Goal: Information Seeking & Learning: Learn about a topic

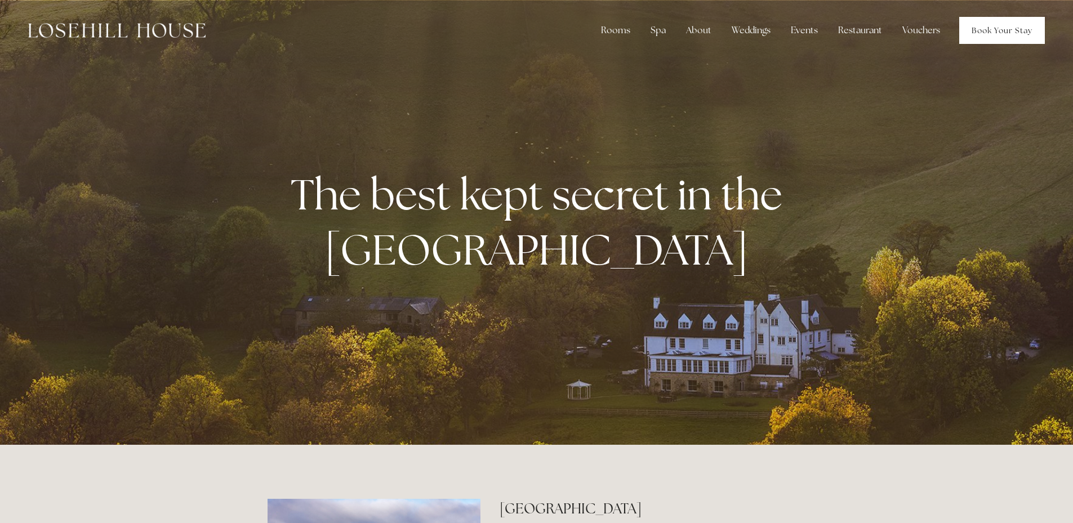
click at [1008, 29] on link "Book Your Stay" at bounding box center [1003, 30] width 86 height 27
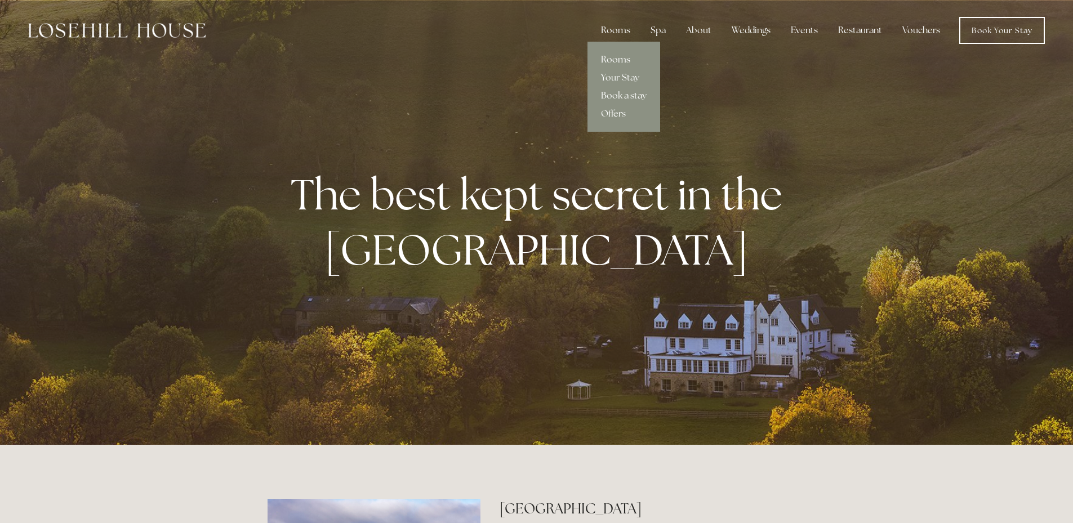
click at [614, 59] on link "Rooms" at bounding box center [624, 60] width 73 height 18
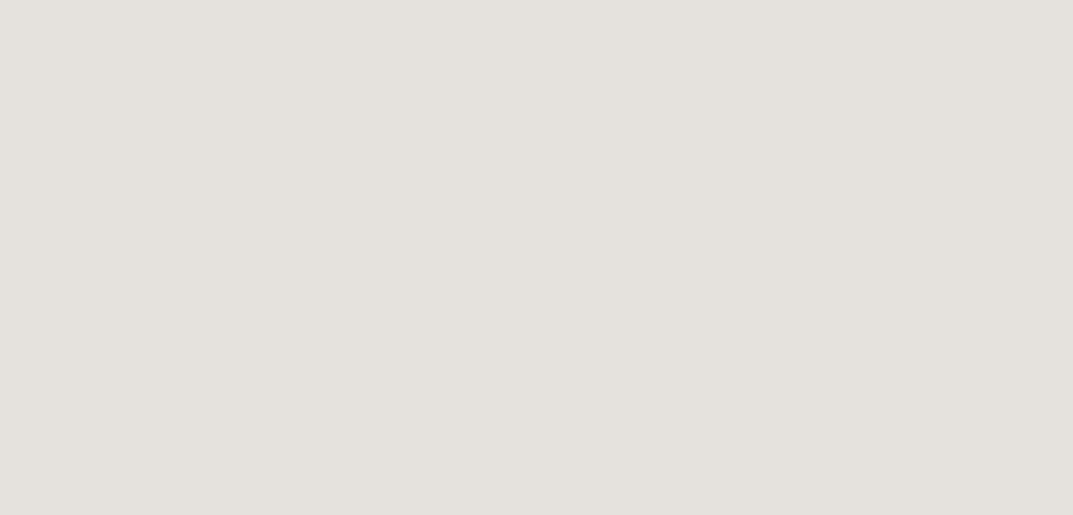
scroll to position [2310, 0]
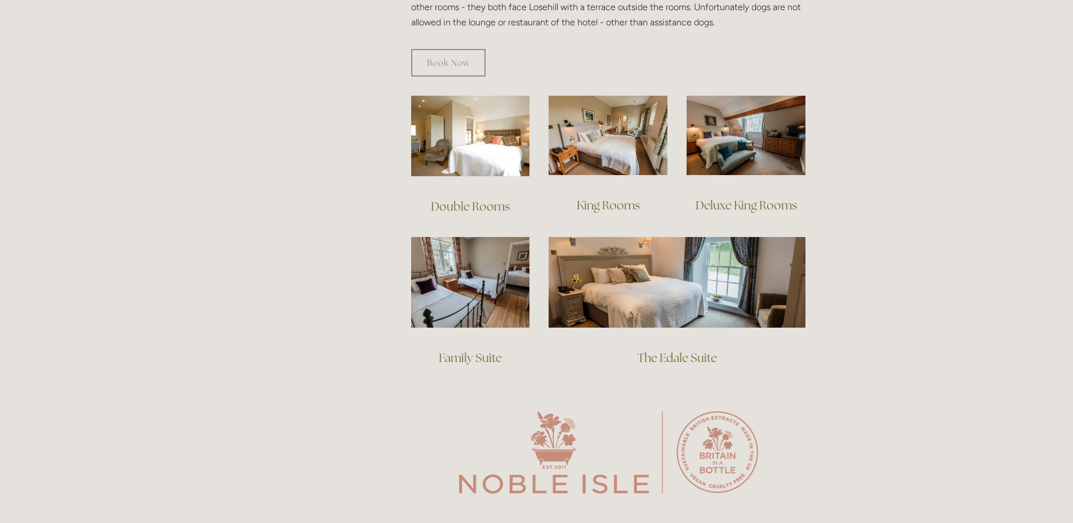
scroll to position [676, 0]
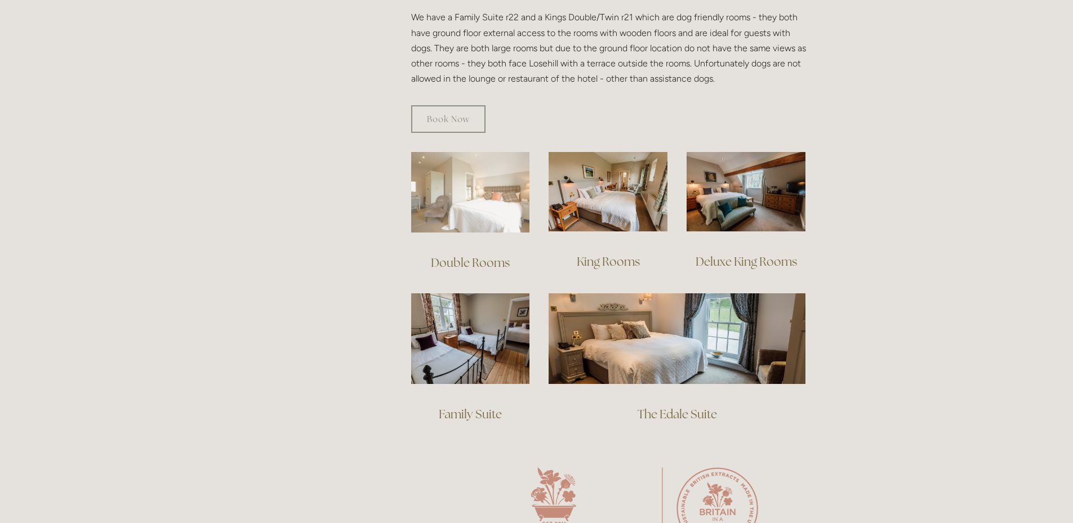
click at [483, 177] on img at bounding box center [470, 192] width 119 height 81
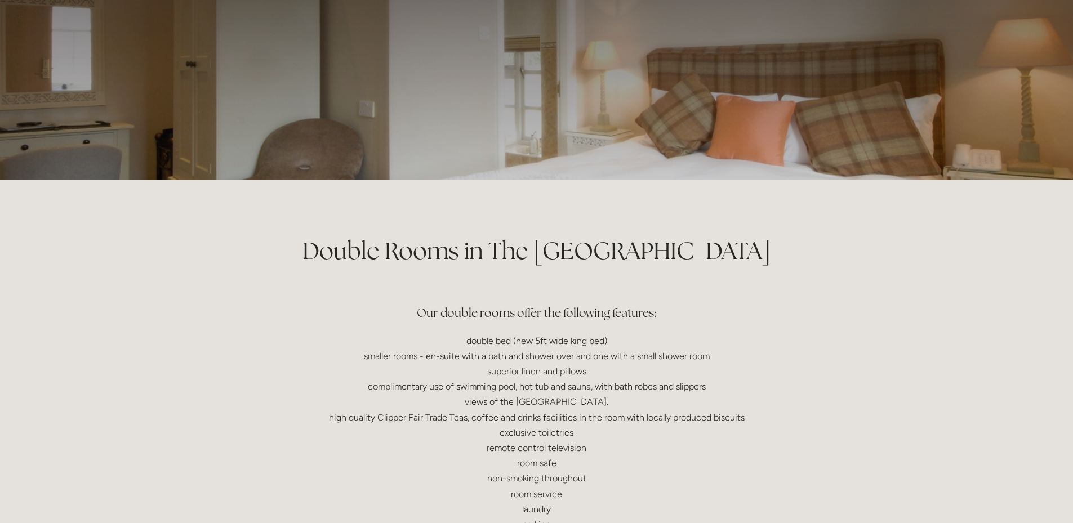
scroll to position [113, 0]
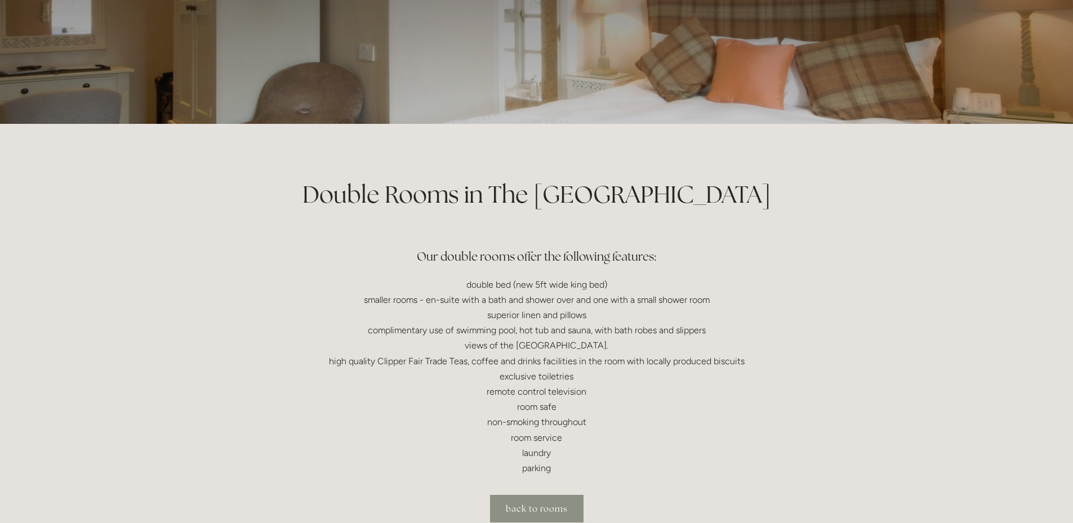
click at [517, 508] on link "back to rooms" at bounding box center [537, 509] width 94 height 28
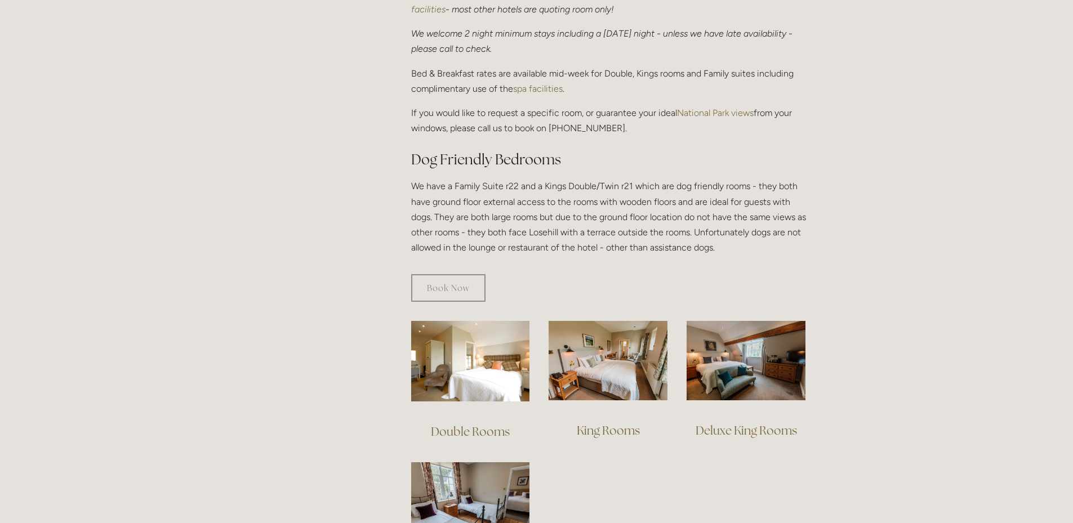
scroll to position [563, 0]
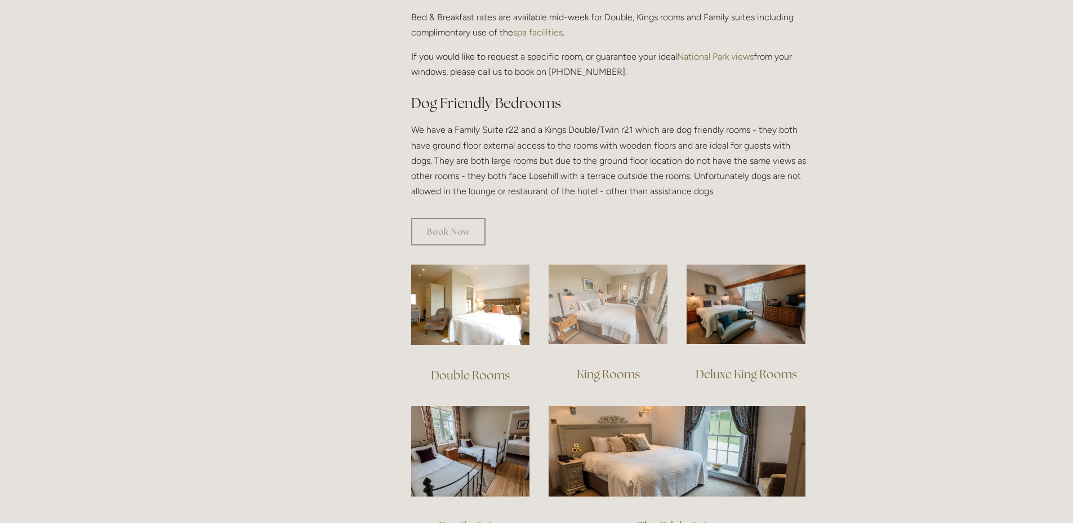
click at [605, 289] on img at bounding box center [608, 304] width 119 height 79
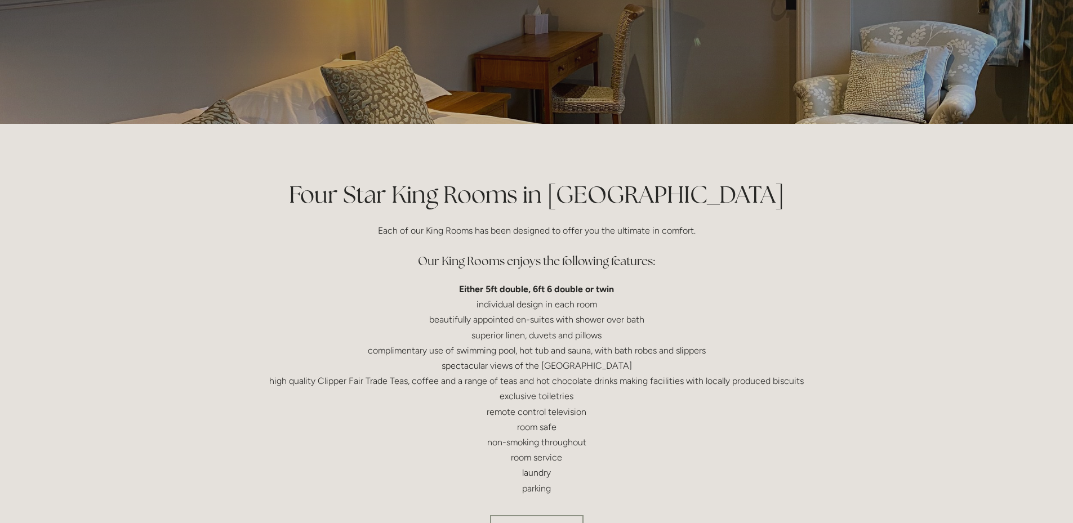
scroll to position [169, 0]
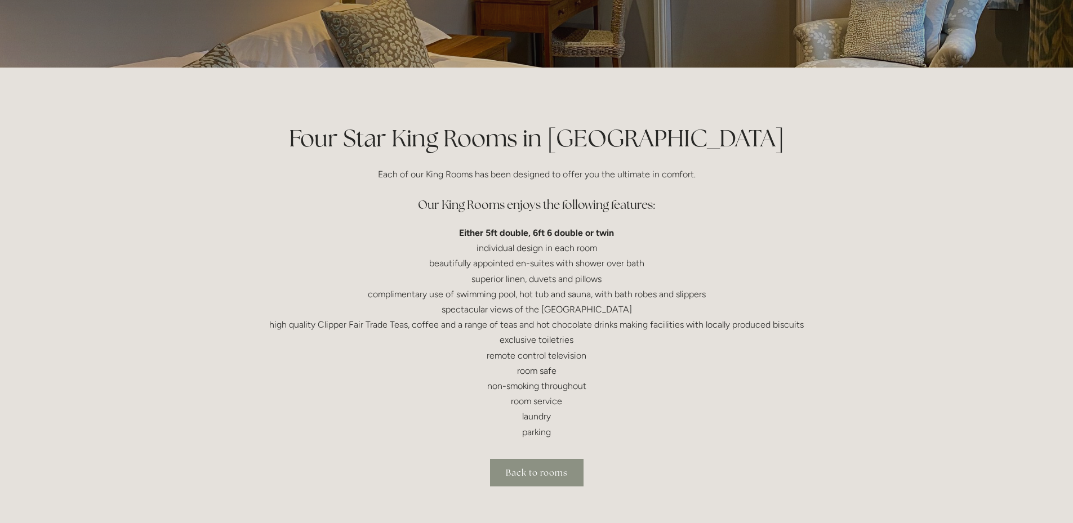
click at [526, 472] on link "Back to rooms" at bounding box center [537, 473] width 94 height 28
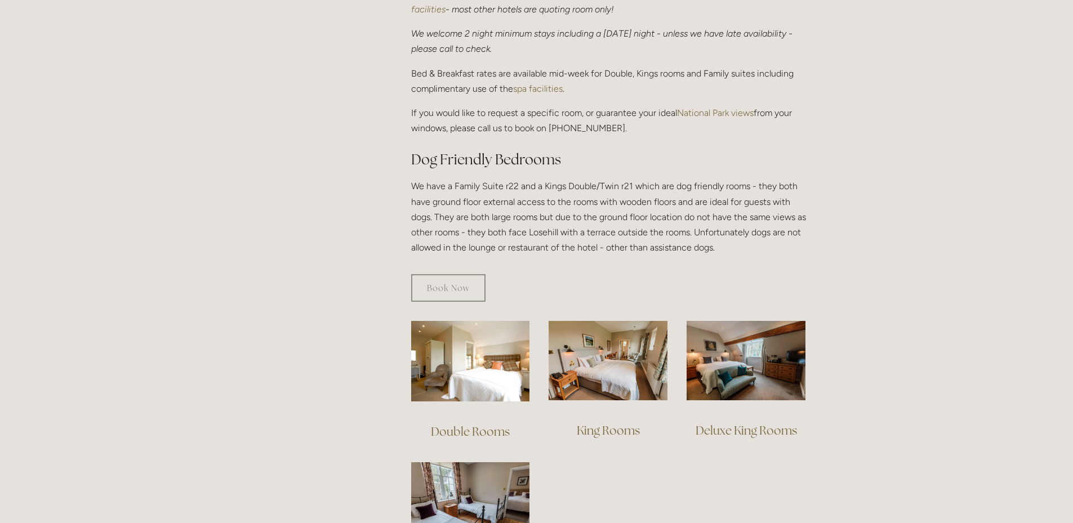
scroll to position [563, 0]
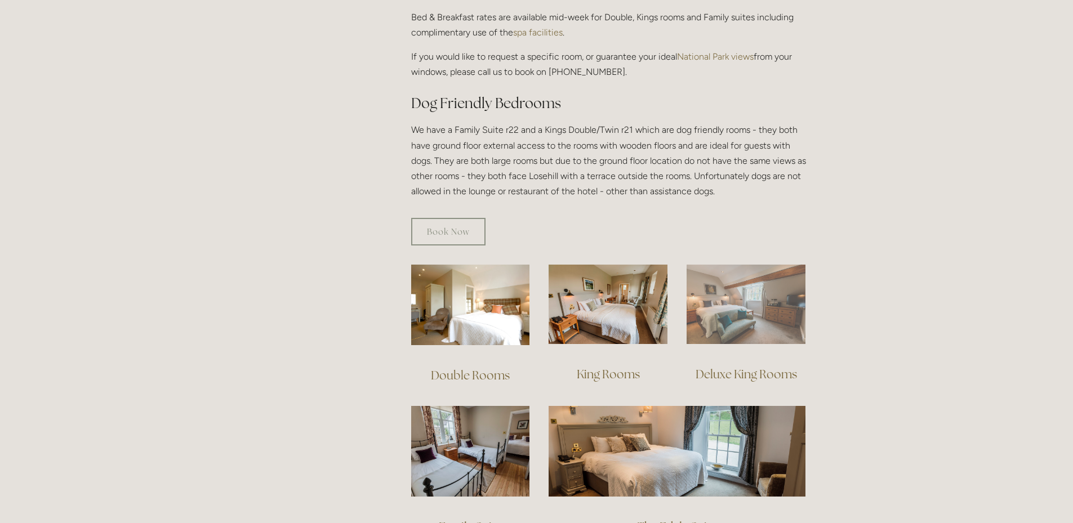
click at [731, 291] on img at bounding box center [746, 304] width 119 height 79
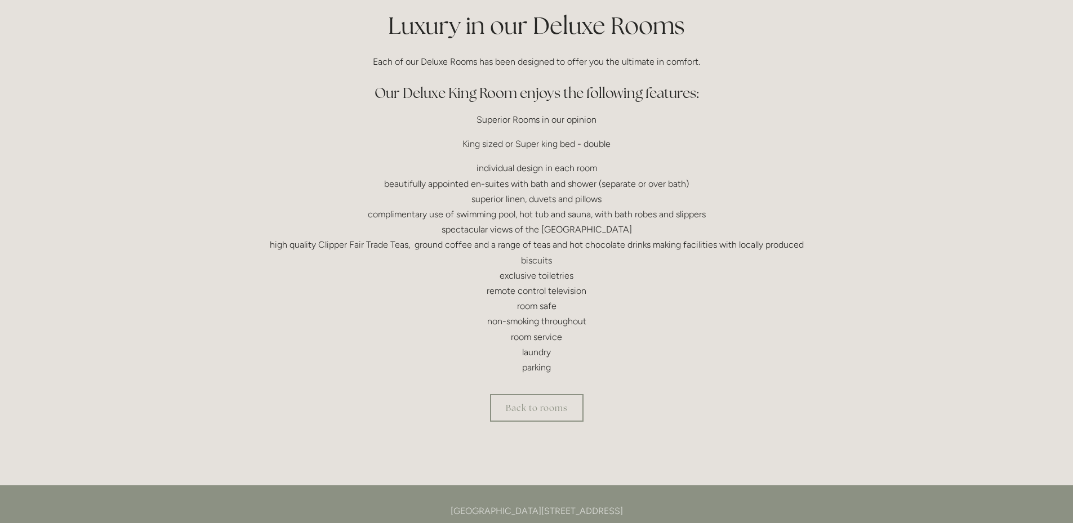
scroll to position [338, 0]
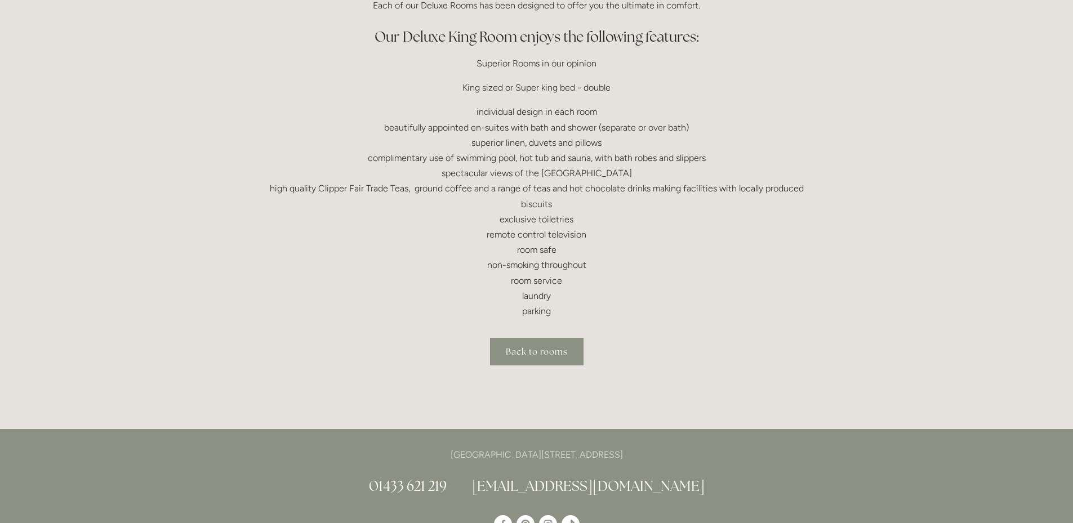
click at [549, 356] on link "Back to rooms" at bounding box center [537, 352] width 94 height 28
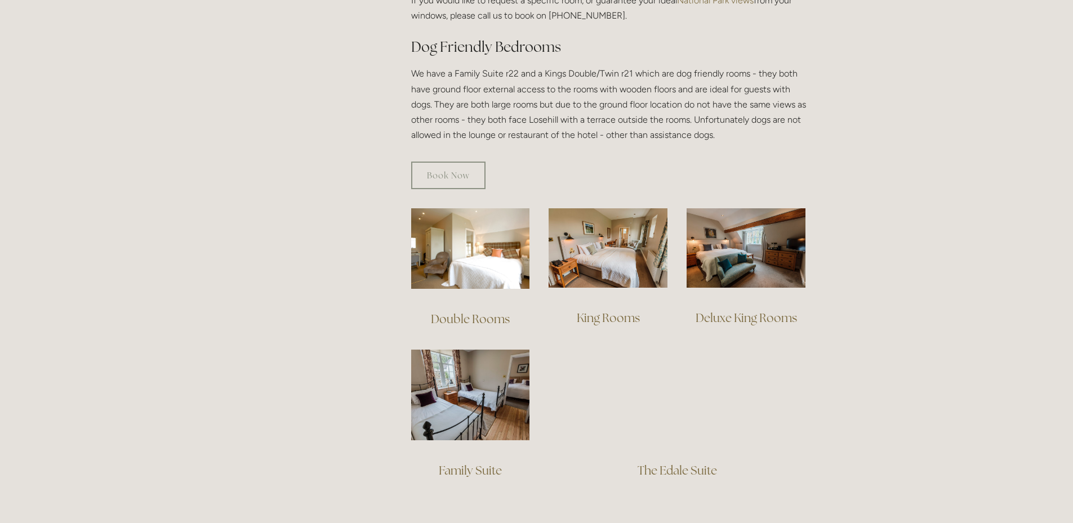
scroll to position [676, 0]
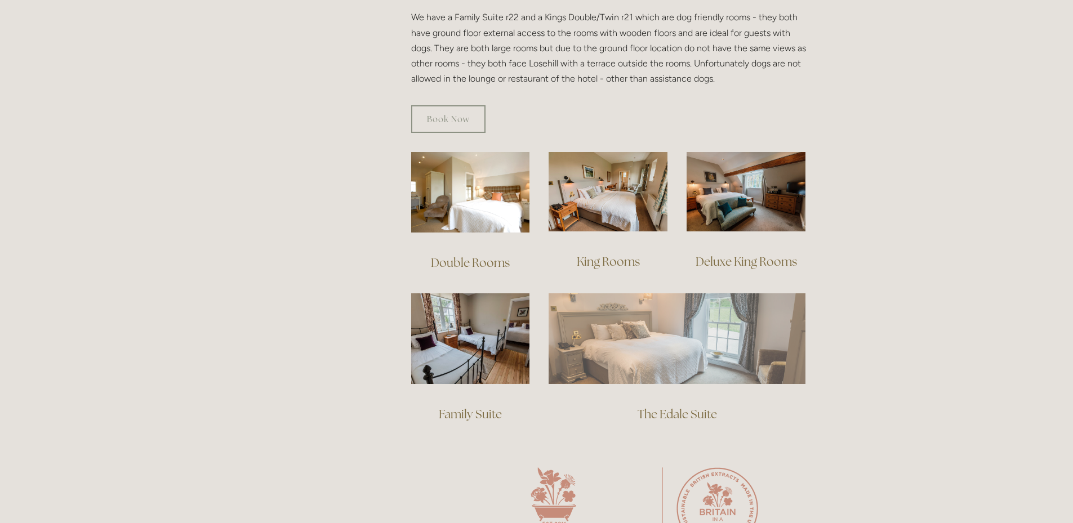
click at [670, 321] on img at bounding box center [677, 339] width 257 height 90
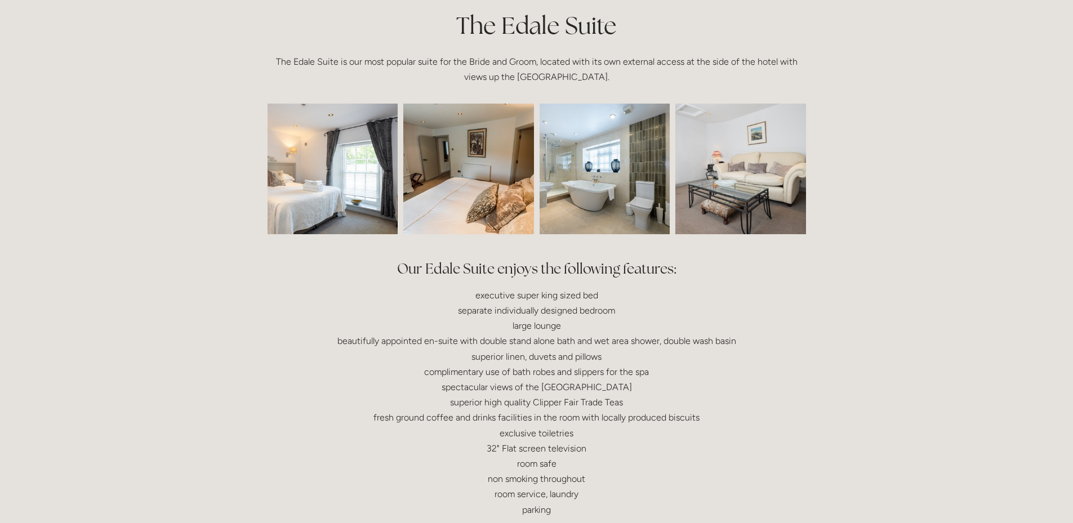
scroll to position [225, 0]
